Goal: Navigation & Orientation: Go to known website

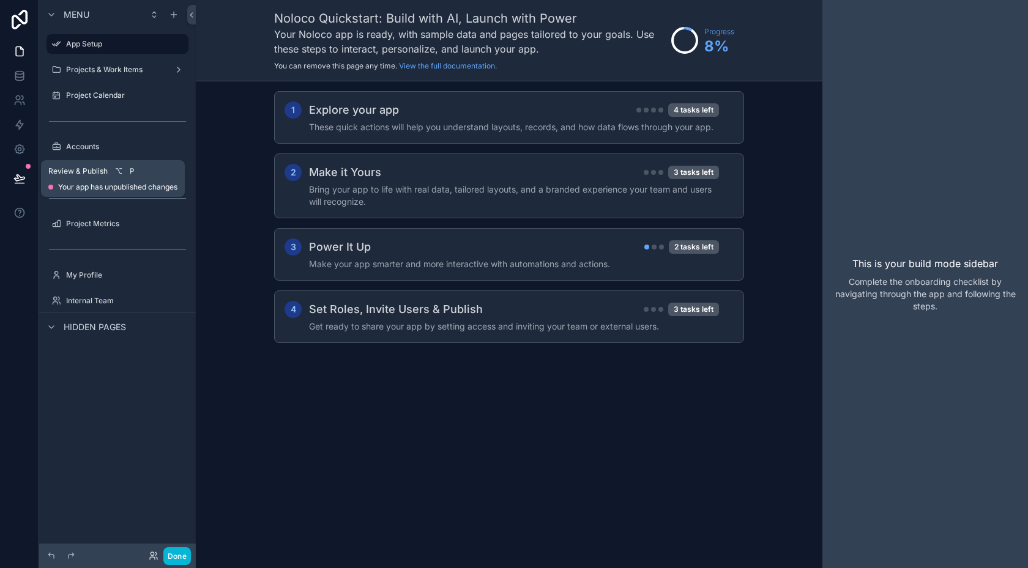
click at [21, 184] on icon at bounding box center [19, 179] width 12 height 12
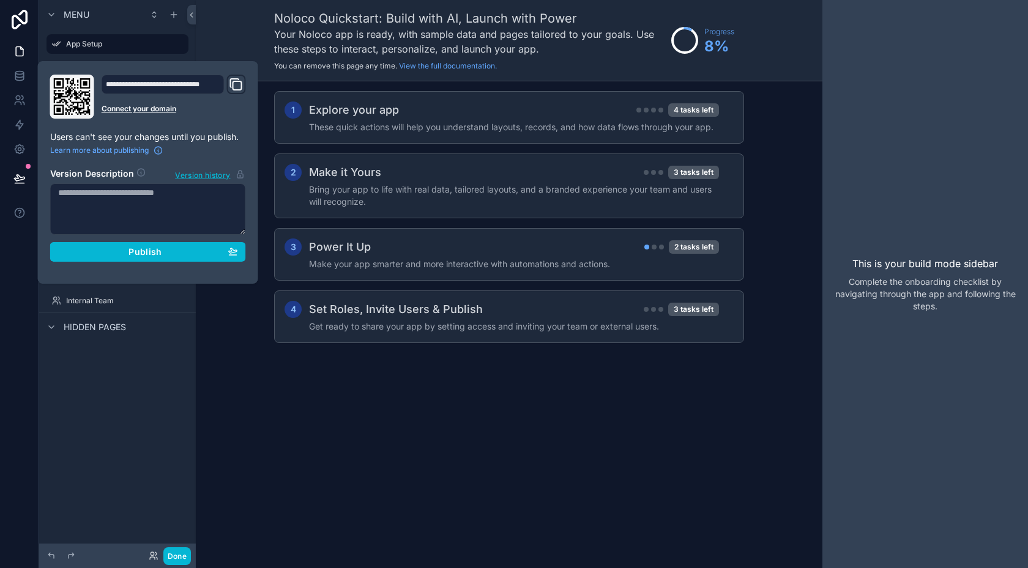
click at [229, 33] on div "Noloco Quickstart: Build with AI, Launch with Power Your Noloco app is ready, w…" at bounding box center [509, 40] width 626 height 81
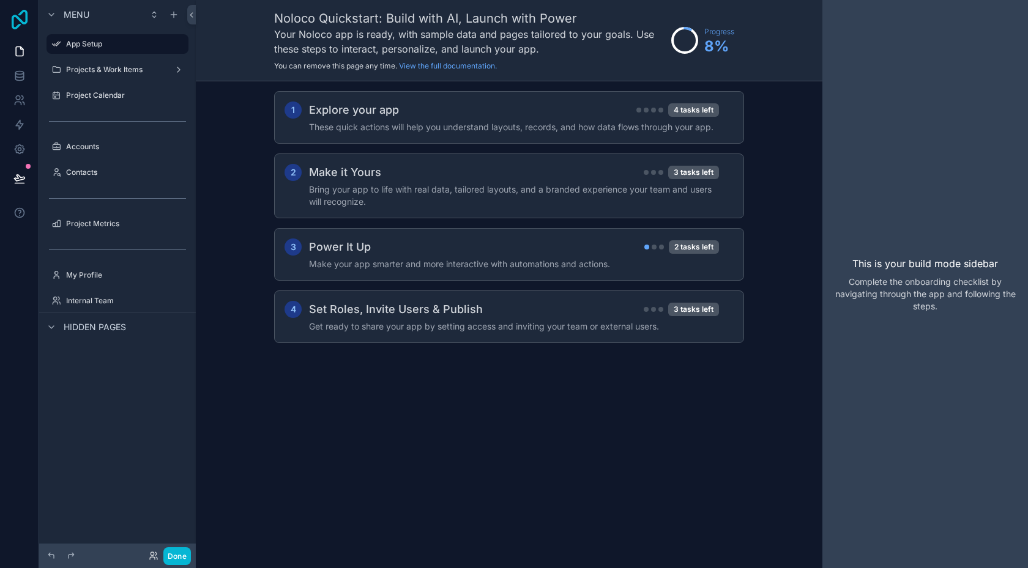
click at [18, 18] on icon at bounding box center [20, 20] width 16 height 20
